Goal: Task Accomplishment & Management: Use online tool/utility

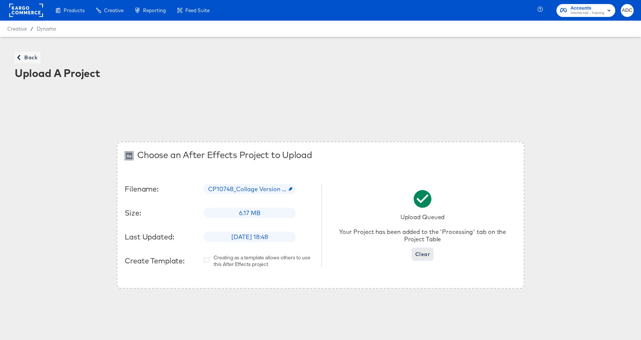
click at [426, 258] on span "Clear" at bounding box center [422, 253] width 15 height 9
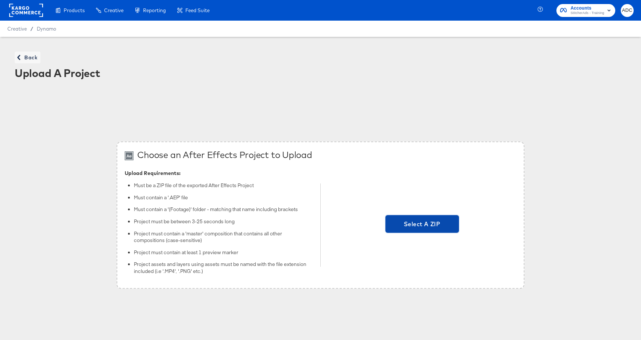
click at [411, 222] on span "Select A ZIP" at bounding box center [423, 224] width 68 height 10
click at [422, 225] on input "Select A ZIP" at bounding box center [422, 225] width 0 height 0
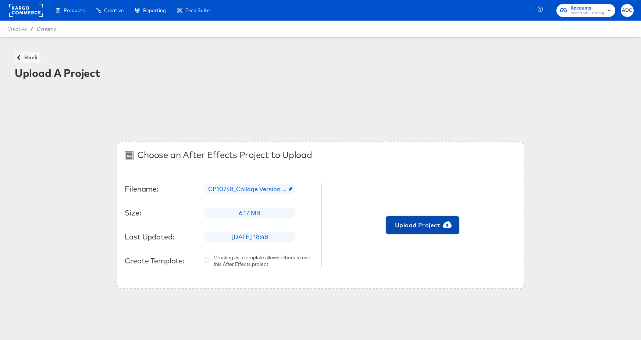
click at [418, 225] on span "Upload Project" at bounding box center [423, 225] width 68 height 10
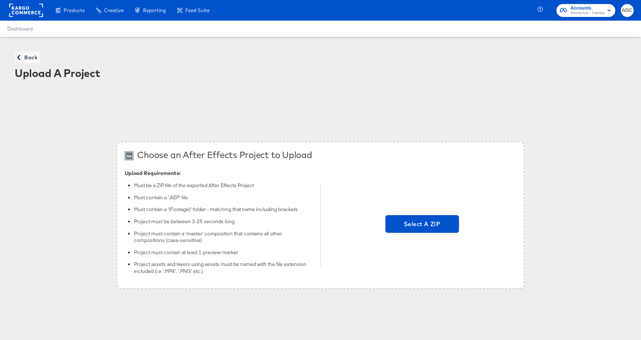
click at [418, 247] on div "Select A ZIP" at bounding box center [422, 224] width 188 height 111
click at [419, 214] on div "Select A ZIP" at bounding box center [422, 224] width 188 height 111
click at [419, 215] on span "Select A ZIP" at bounding box center [423, 224] width 74 height 18
click at [422, 225] on input "Select A ZIP" at bounding box center [422, 225] width 0 height 0
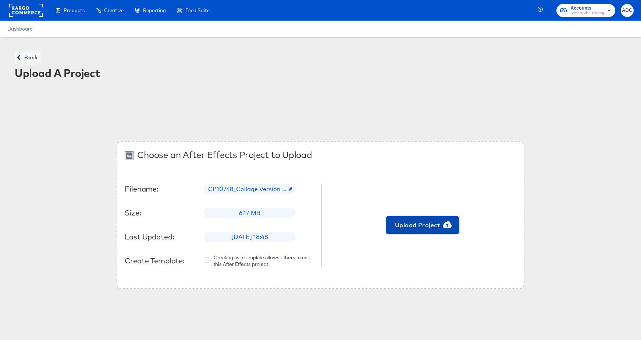
click at [425, 225] on span "Upload Project" at bounding box center [423, 225] width 68 height 10
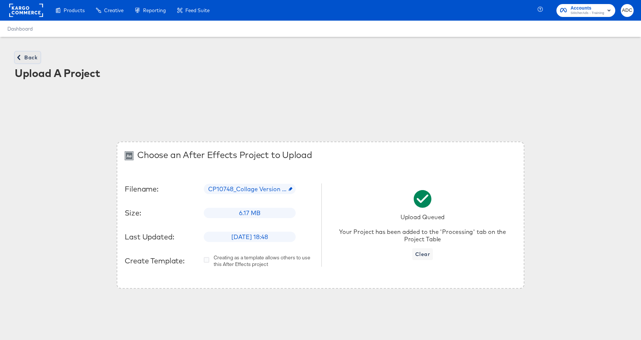
click at [29, 62] on span "Back" at bounding box center [28, 57] width 20 height 9
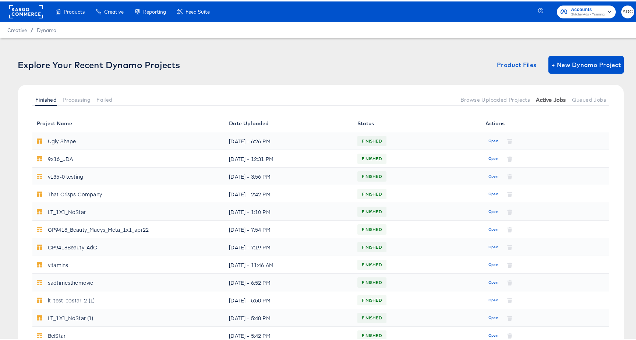
click at [556, 94] on button "Active Jobs" at bounding box center [551, 98] width 36 height 12
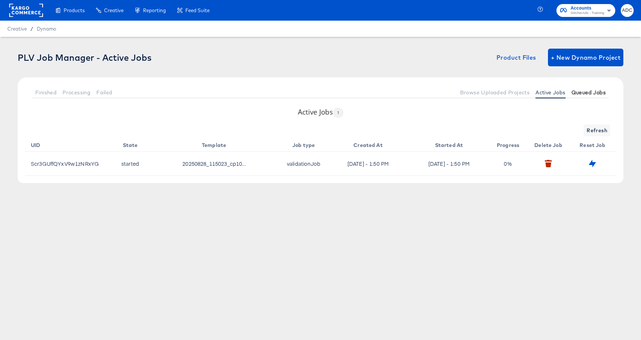
click at [593, 90] on span "Queued Jobs" at bounding box center [589, 92] width 34 height 6
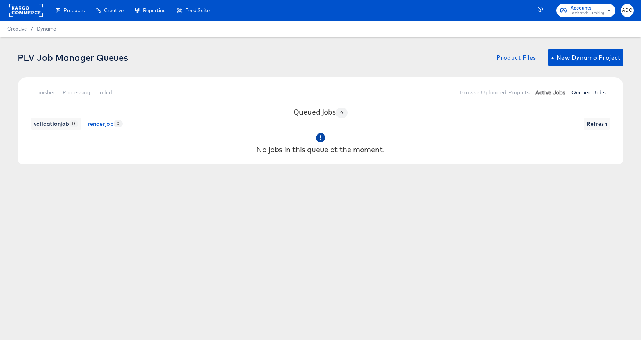
click at [551, 91] on span "Active Jobs" at bounding box center [551, 92] width 30 height 6
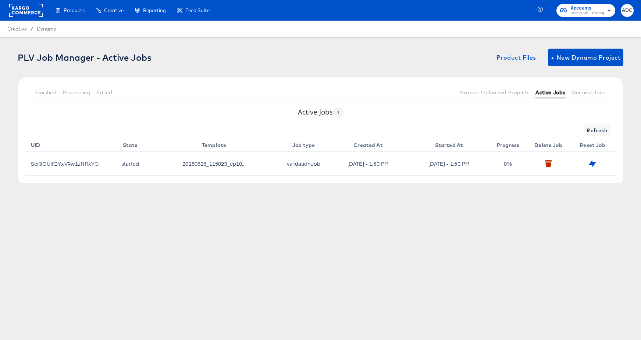
click at [551, 91] on span "Active Jobs" at bounding box center [551, 92] width 30 height 6
click at [590, 121] on div "Active Jobs 1 Refresh UID State Template Job type Created At Started At Progres…" at bounding box center [321, 145] width 606 height 76
click at [588, 128] on span "Refresh" at bounding box center [597, 130] width 21 height 9
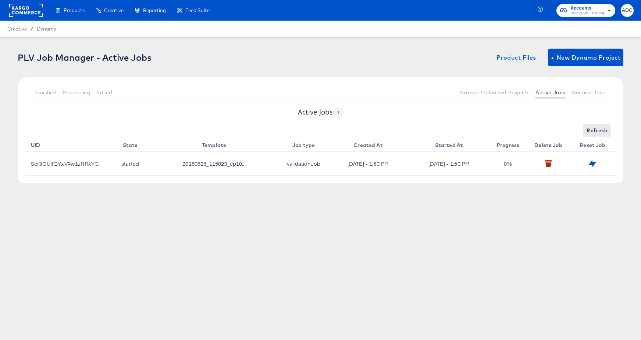
click at [589, 128] on span "Refresh" at bounding box center [597, 130] width 21 height 9
click at [588, 128] on span "Refresh" at bounding box center [597, 130] width 21 height 9
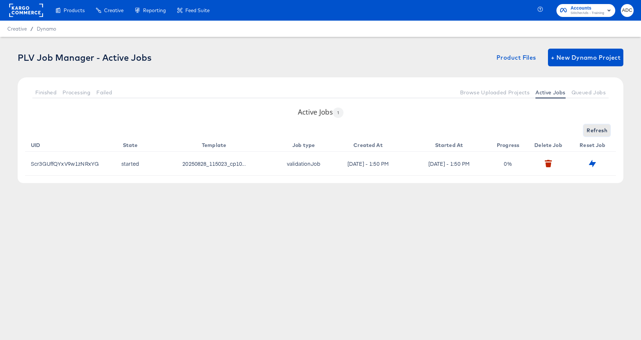
click at [587, 128] on span "Refresh" at bounding box center [597, 130] width 21 height 9
click at [587, 128] on button "Refresh" at bounding box center [597, 130] width 26 height 12
click at [586, 128] on button "Refreshing..." at bounding box center [590, 130] width 39 height 12
click at [592, 127] on span "Refresh" at bounding box center [597, 130] width 21 height 9
click at [585, 154] on td at bounding box center [594, 164] width 44 height 24
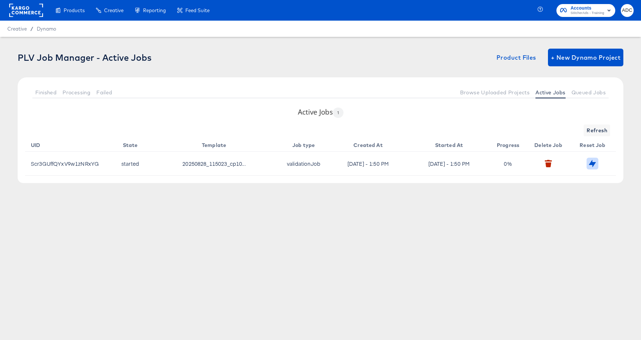
click at [596, 164] on icon "button" at bounding box center [592, 163] width 7 height 7
click at [595, 135] on span "Refresh" at bounding box center [597, 130] width 21 height 9
click at [598, 133] on span "Refresh" at bounding box center [597, 130] width 21 height 9
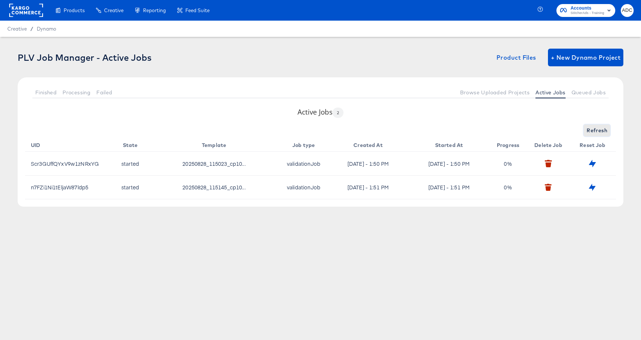
click at [598, 133] on span "Refresh" at bounding box center [597, 130] width 21 height 9
click at [598, 133] on span "Refreshing..." at bounding box center [590, 130] width 33 height 9
click at [598, 133] on span "Refresh" at bounding box center [597, 130] width 21 height 9
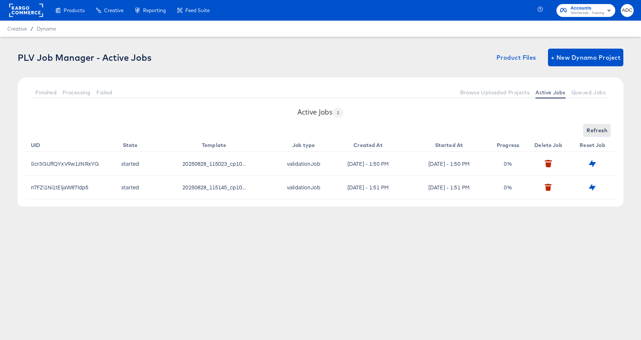
click at [598, 133] on span "Refresh" at bounding box center [597, 130] width 21 height 9
click at [598, 133] on span "Refreshing..." at bounding box center [590, 130] width 33 height 9
click at [598, 133] on span "Refresh" at bounding box center [597, 130] width 21 height 9
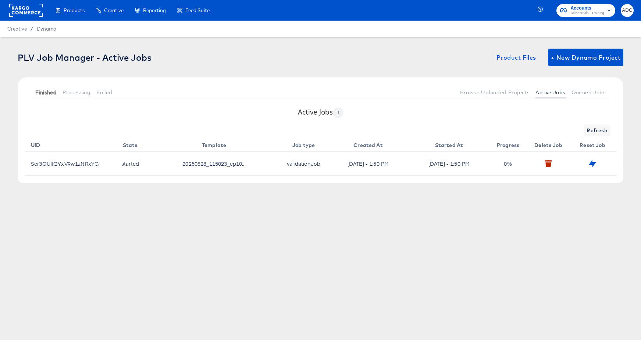
click at [42, 92] on span "Finished" at bounding box center [45, 92] width 21 height 6
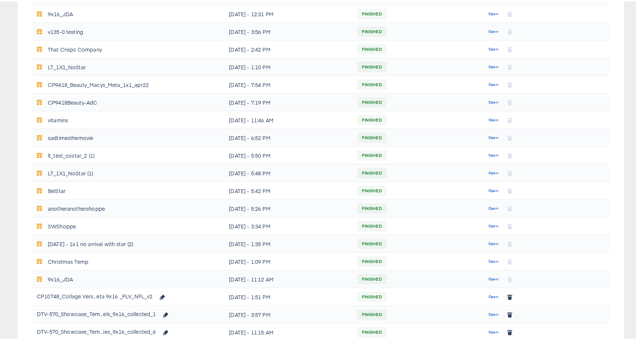
scroll to position [393, 0]
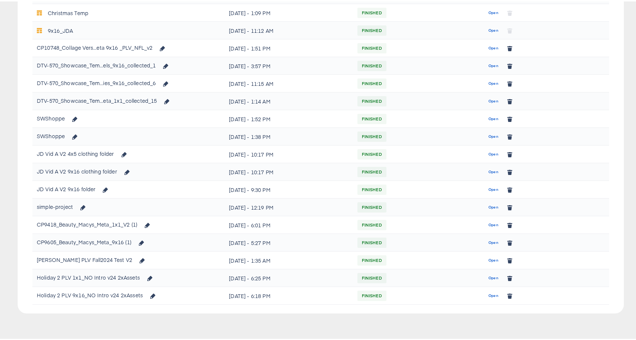
click at [119, 45] on div "CP10748_Collage Vers...eta 9x16 _PLV_NFL_v2" at bounding box center [95, 46] width 116 height 12
click at [488, 47] on span "Open" at bounding box center [493, 46] width 10 height 7
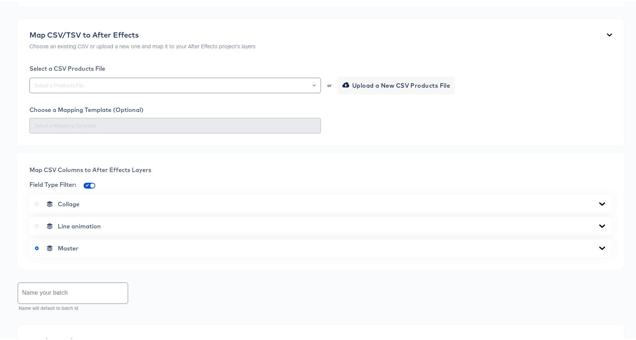
scroll to position [19, 0]
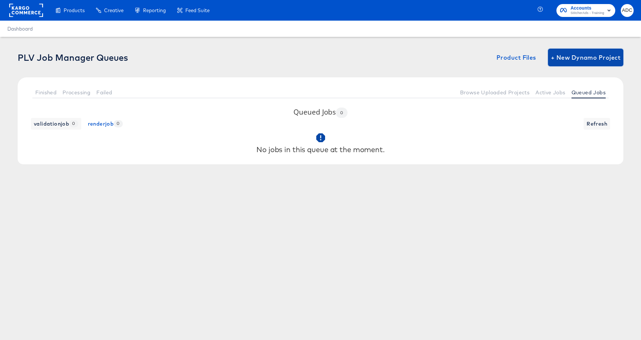
click at [580, 61] on span "+ New Dynamo Project" at bounding box center [586, 57] width 70 height 10
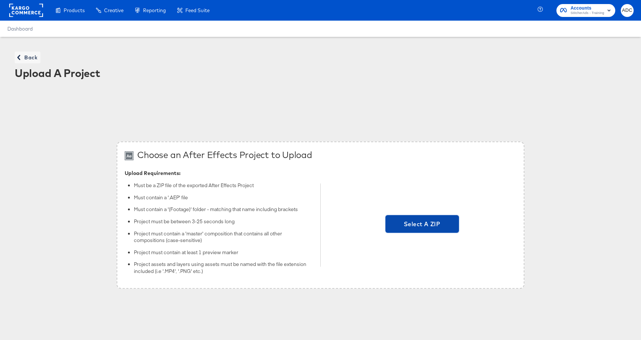
click at [428, 230] on span "Select A ZIP" at bounding box center [423, 224] width 74 height 18
click at [422, 225] on input "Select A ZIP" at bounding box center [422, 225] width 0 height 0
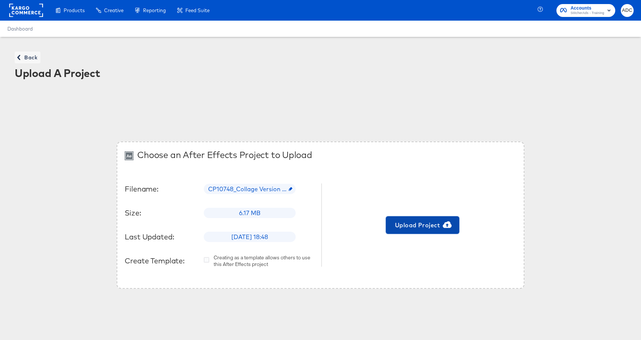
click at [419, 223] on span "Upload Project" at bounding box center [423, 225] width 68 height 10
